Goal: Browse casually

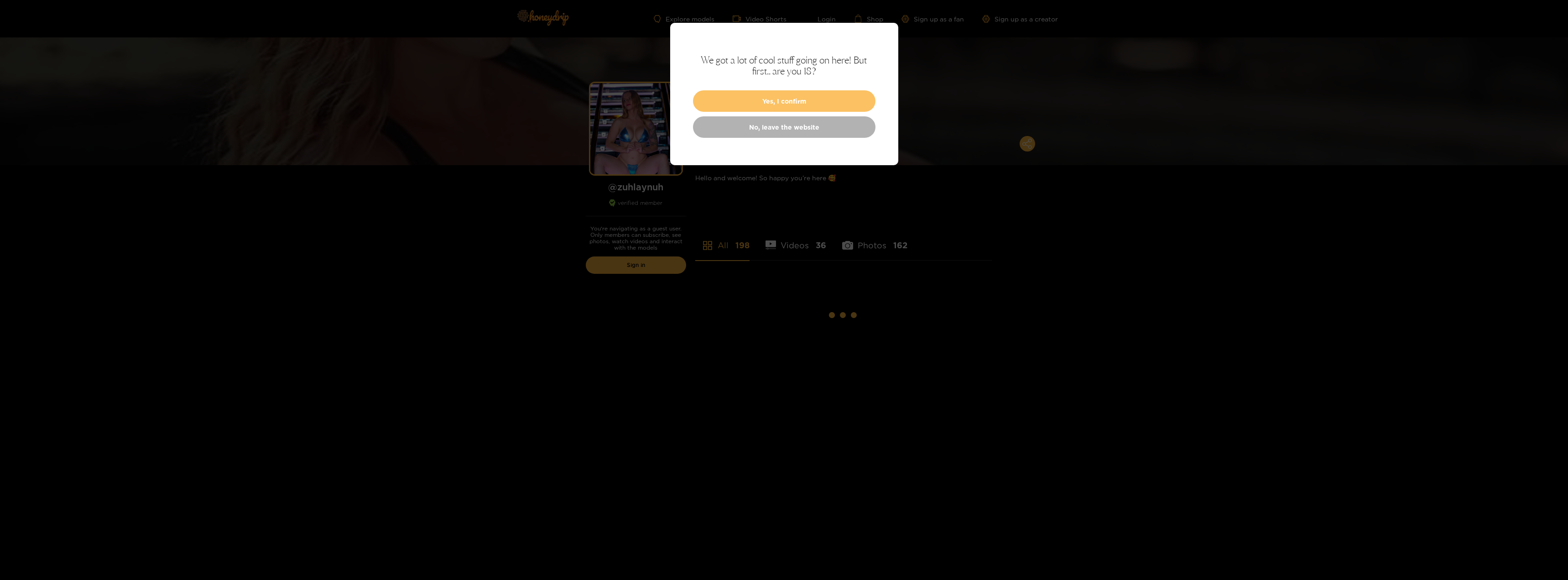
click at [794, 93] on button "Yes, I confirm" at bounding box center [784, 101] width 183 height 22
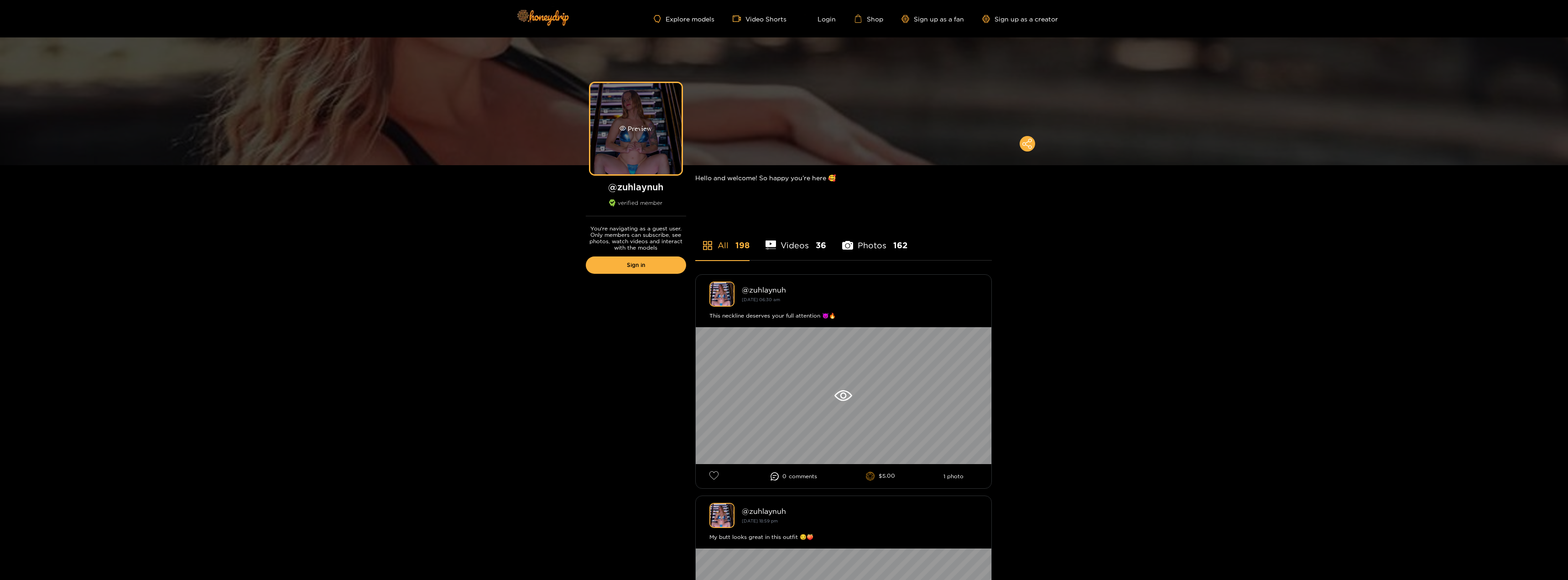
click at [651, 133] on div "Preview" at bounding box center [635, 129] width 32 height 11
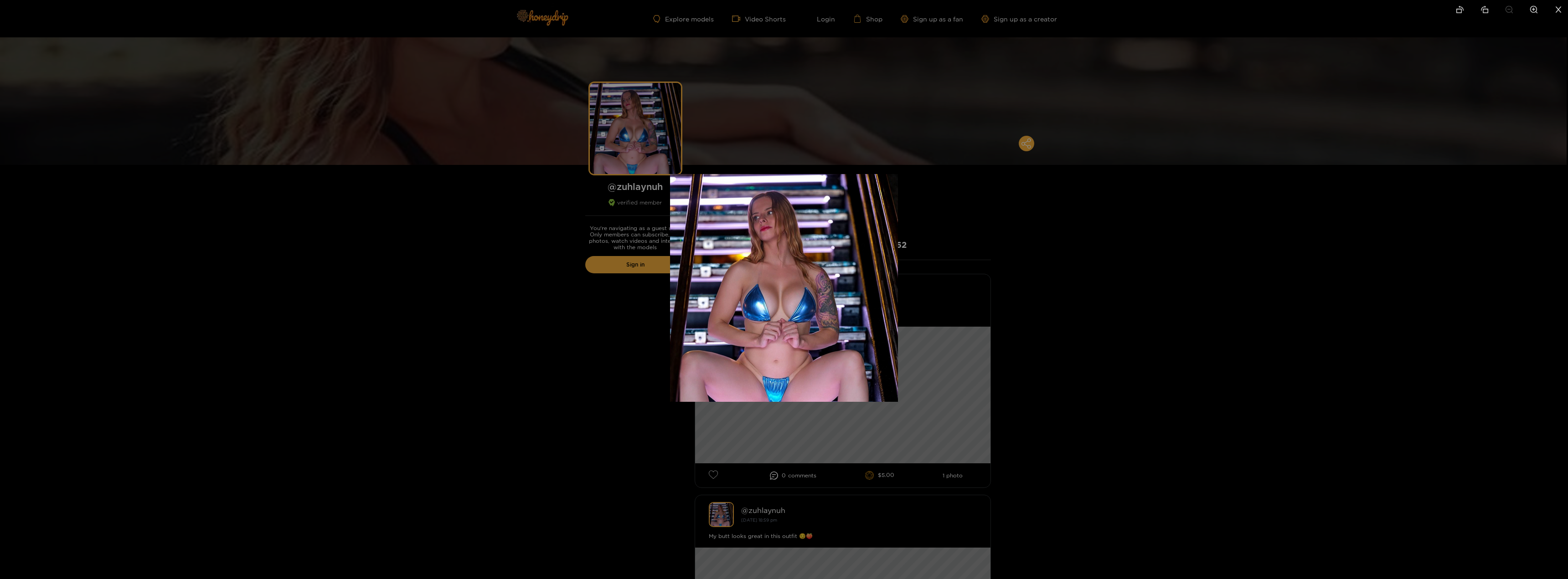
click at [794, 319] on img at bounding box center [784, 288] width 228 height 228
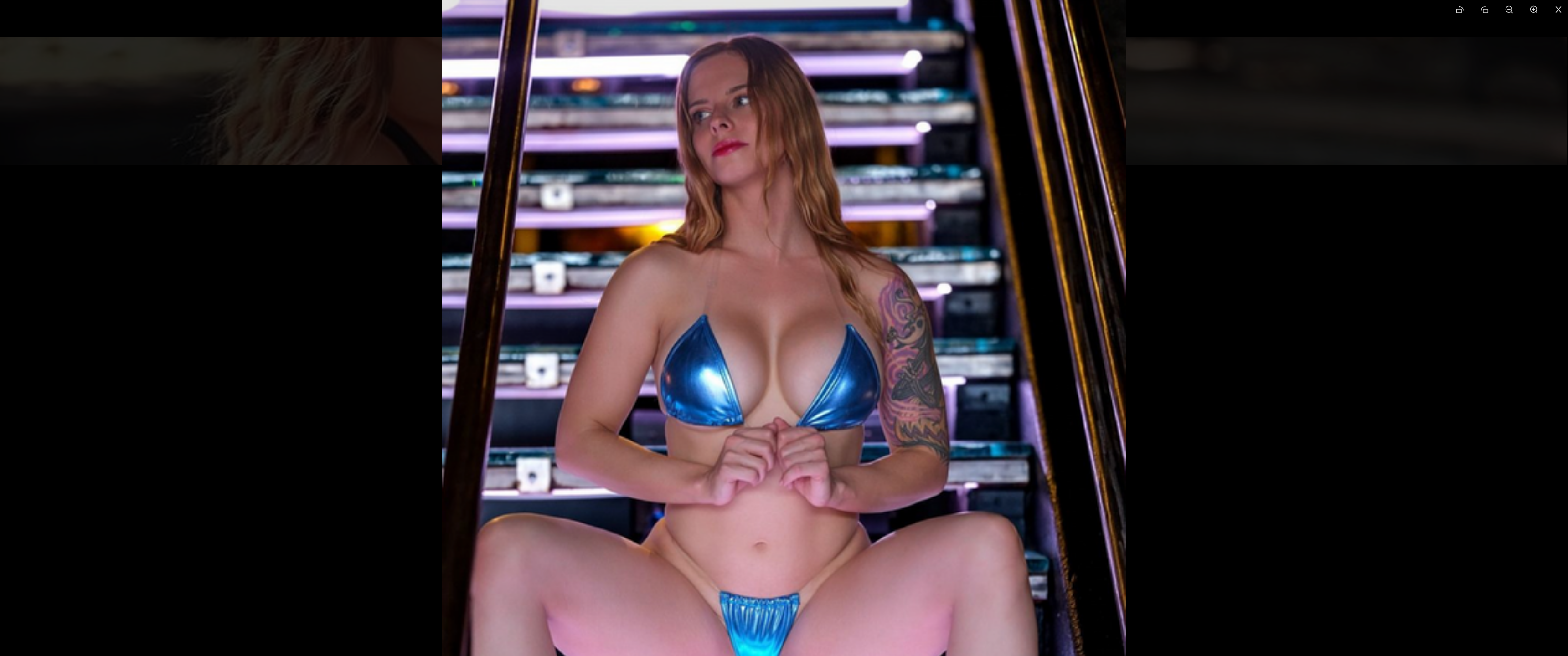
drag, startPoint x: 303, startPoint y: 274, endPoint x: 372, endPoint y: 288, distance: 70.4
click at [303, 274] on div at bounding box center [784, 328] width 1568 height 656
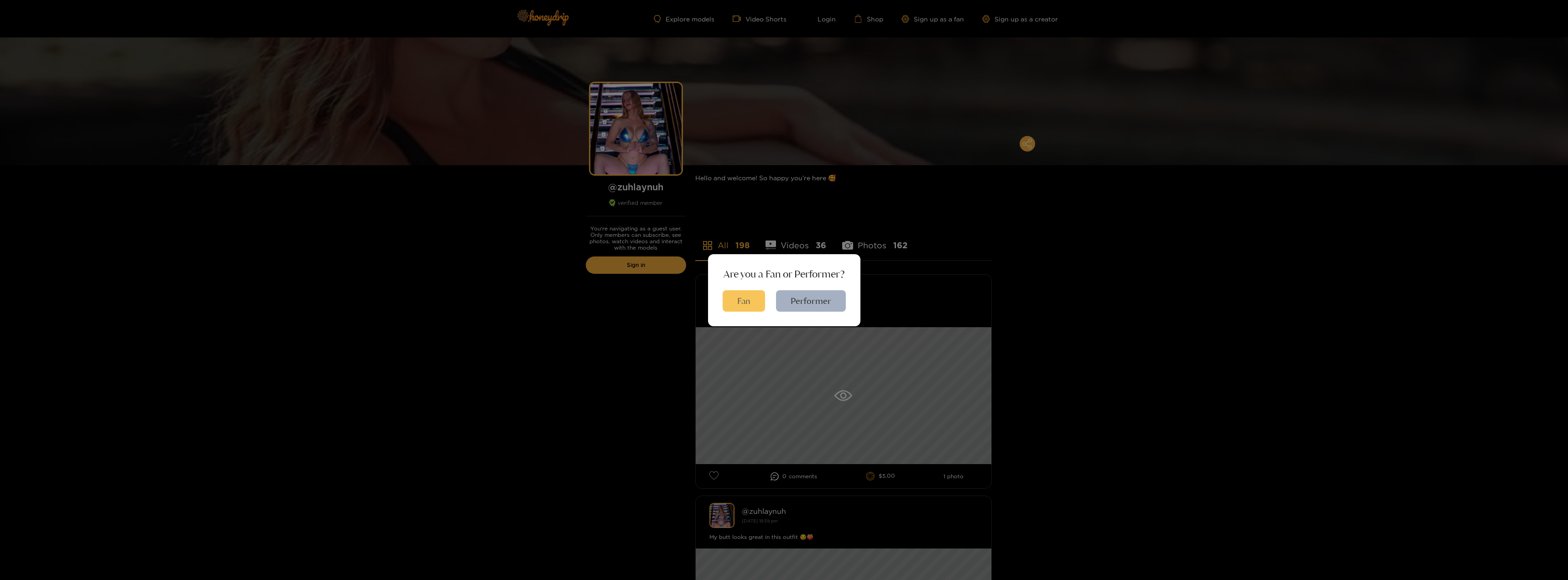
click at [736, 299] on button "Fan" at bounding box center [744, 301] width 43 height 22
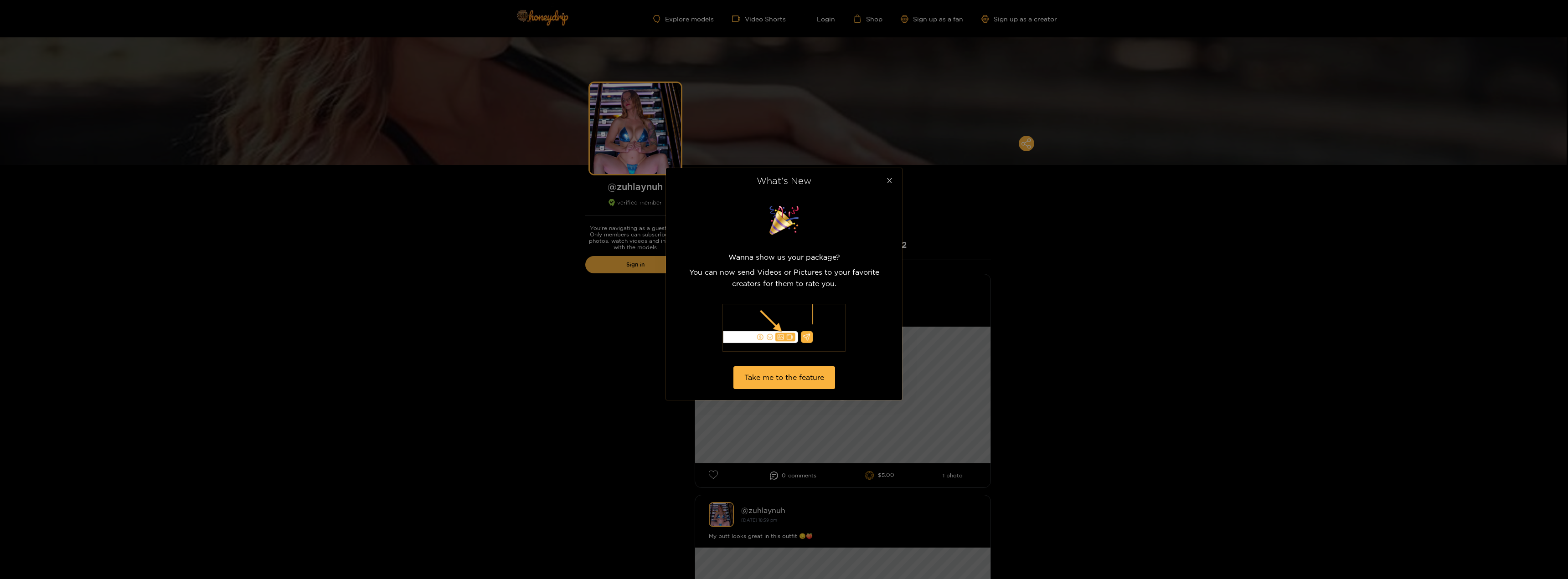
click at [892, 177] on icon "close" at bounding box center [889, 181] width 7 height 7
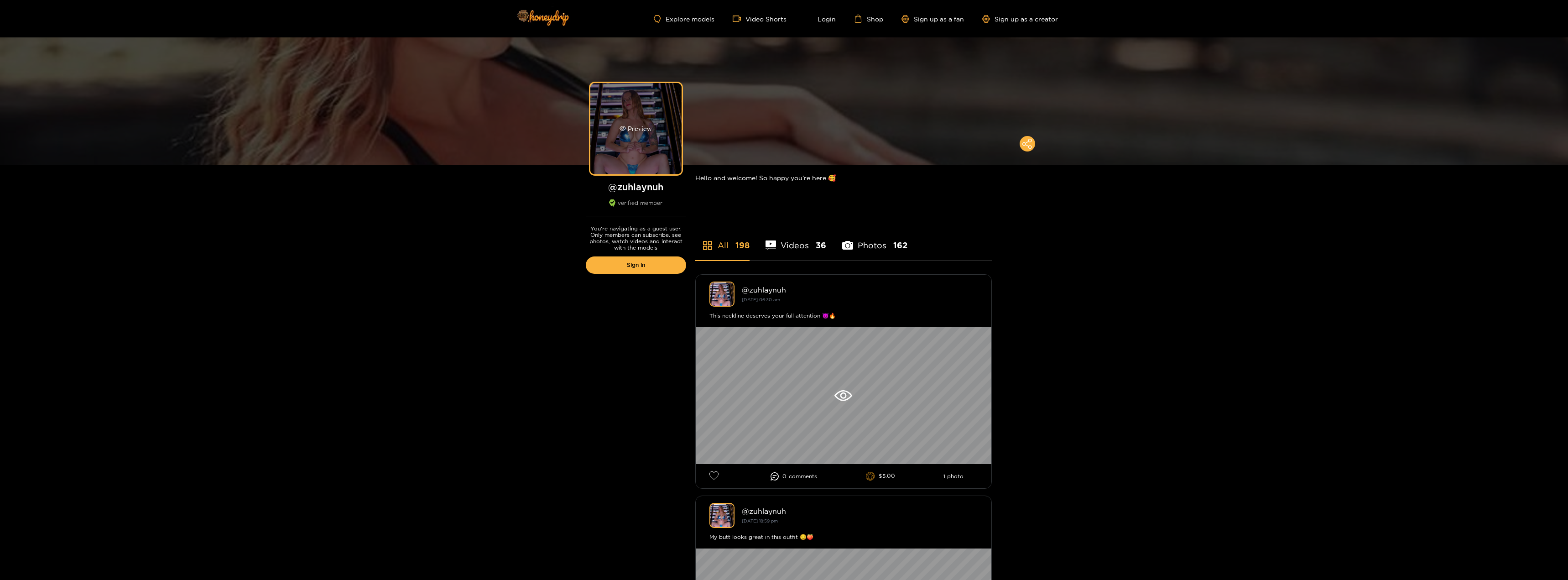
click at [651, 114] on div "Preview" at bounding box center [636, 128] width 91 height 91
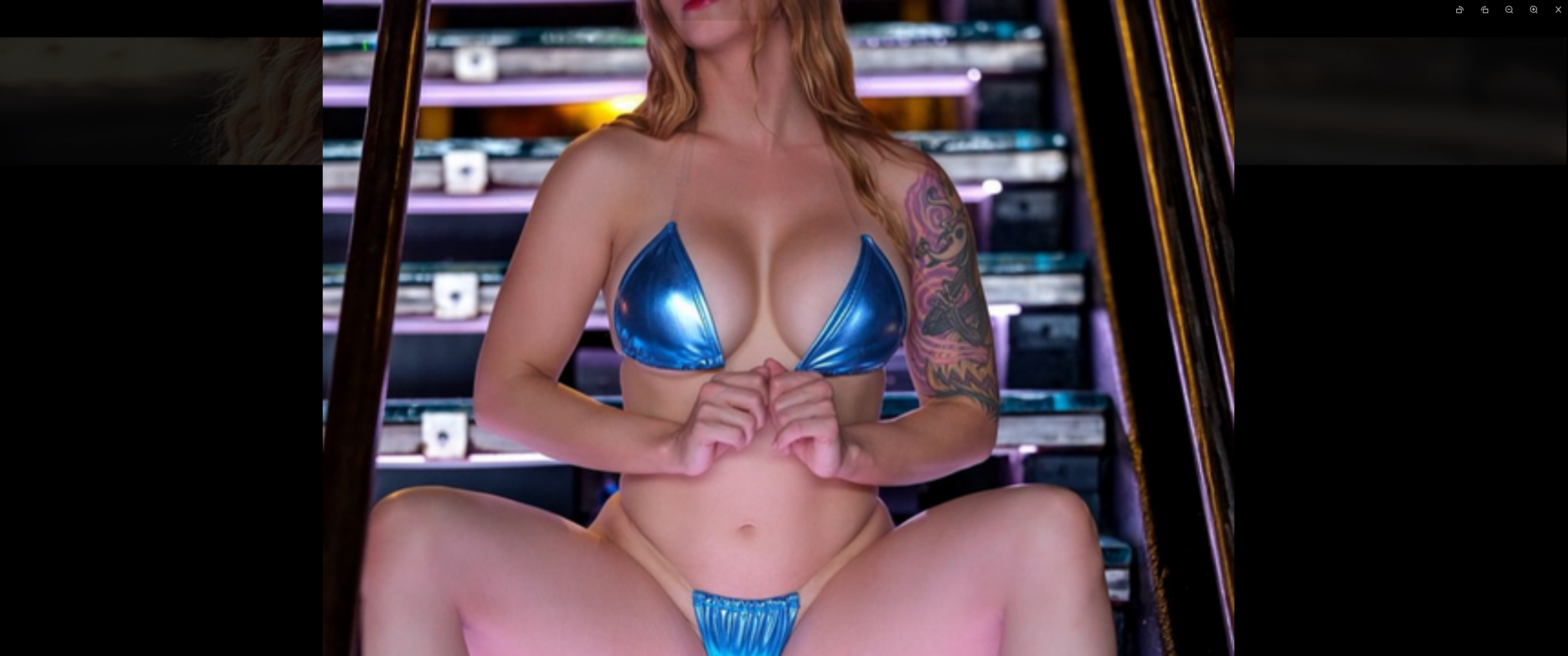
drag, startPoint x: 776, startPoint y: 393, endPoint x: 769, endPoint y: 277, distance: 116.2
click at [769, 277] on img at bounding box center [778, 237] width 912 height 911
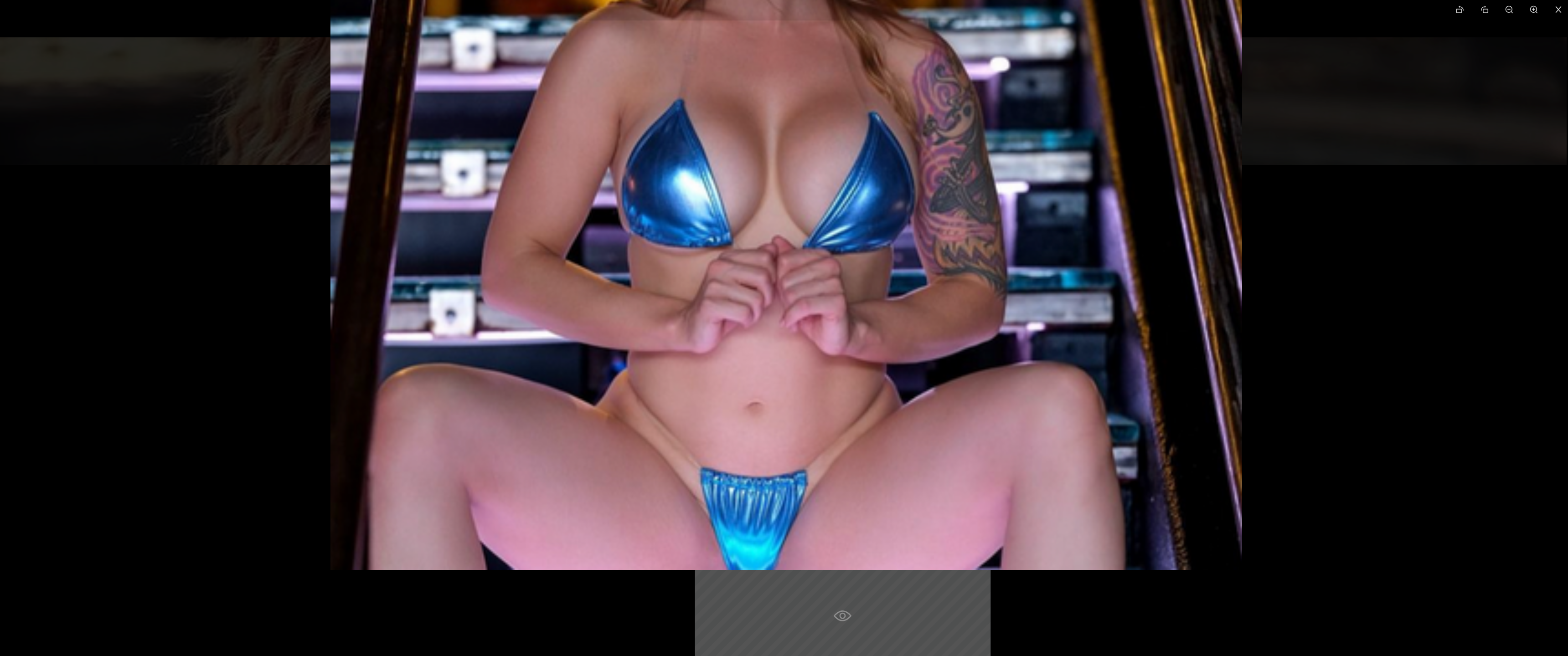
drag, startPoint x: 778, startPoint y: 320, endPoint x: 789, endPoint y: 222, distance: 98.6
click at [788, 222] on img at bounding box center [786, 114] width 912 height 911
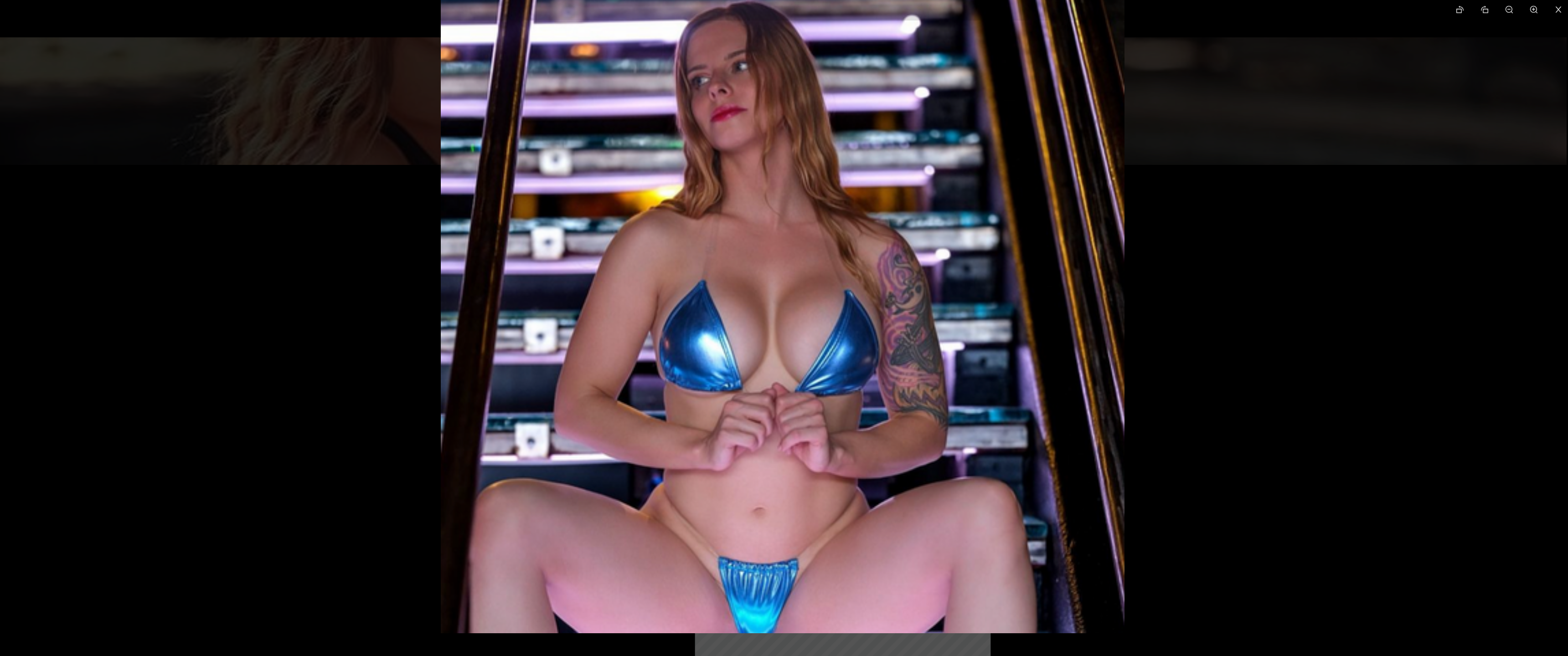
drag, startPoint x: 794, startPoint y: 291, endPoint x: 792, endPoint y: 257, distance: 34.1
click at [792, 257] on img at bounding box center [782, 292] width 684 height 684
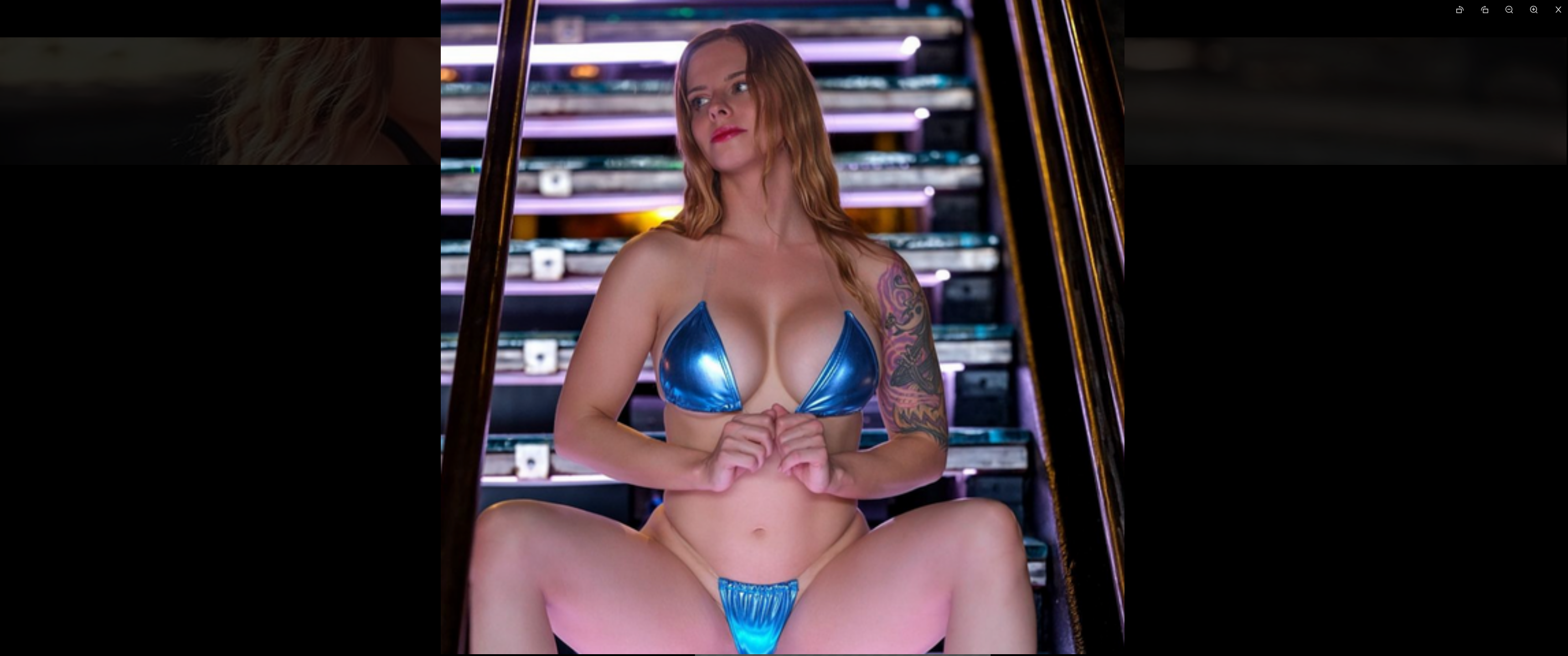
click at [288, 303] on div at bounding box center [784, 328] width 1568 height 656
